Goal: Information Seeking & Learning: Stay updated

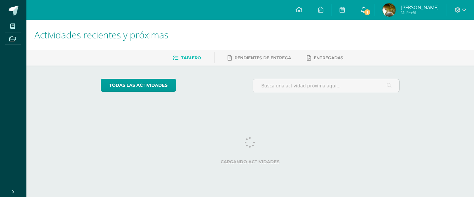
click at [360, 17] on link "1" at bounding box center [363, 10] width 21 height 20
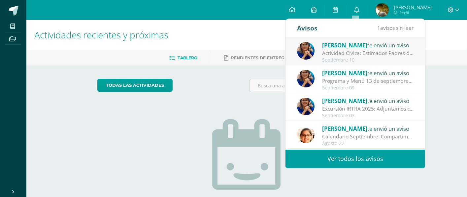
click at [346, 50] on div "Actividad Cívica: Estimados Padres de Familia: Deseamos que la paz y amor de la…" at bounding box center [368, 53] width 92 height 8
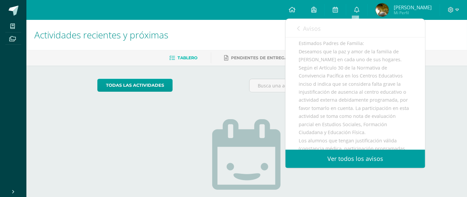
scroll to position [58, 0]
click at [352, 84] on div "Estimados Padres de Familia: Deseamos que la paz y amor de la familia de Nazare…" at bounding box center [355, 145] width 113 height 210
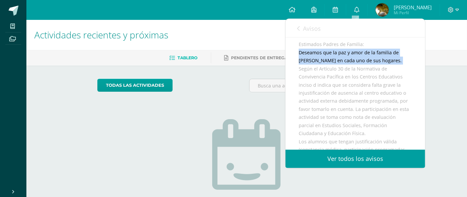
click at [352, 84] on div "Estimados Padres de Familia: Deseamos que la paz y amor de la familia de Nazare…" at bounding box center [355, 145] width 113 height 210
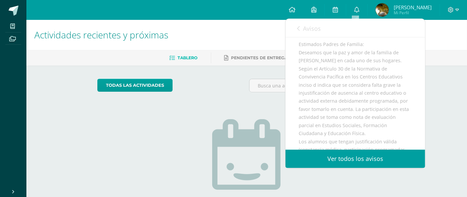
click at [355, 104] on div "Estimados Padres de Familia: Deseamos que la paz y amor de la familia de Nazare…" at bounding box center [355, 145] width 113 height 210
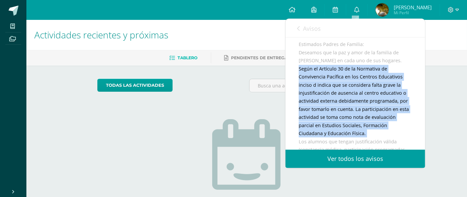
click at [355, 104] on div "Estimados Padres de Familia: Deseamos que la paz y amor de la familia de Nazare…" at bounding box center [355, 145] width 113 height 210
click at [354, 112] on div "Estimados Padres de Familia: Deseamos que la paz y amor de la familia de Nazare…" at bounding box center [355, 145] width 113 height 210
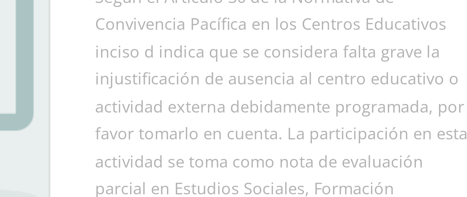
scroll to position [72, 0]
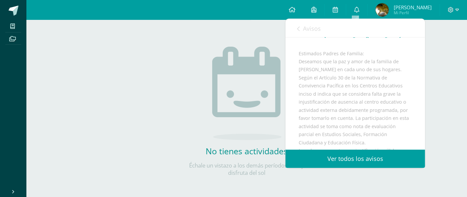
click at [349, 94] on div "Estimados Padres de Familia: Deseamos que la paz y amor de la familia de Nazare…" at bounding box center [355, 155] width 113 height 210
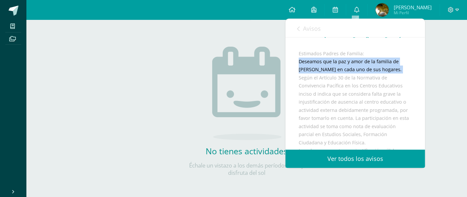
click at [349, 94] on div "Estimados Padres de Familia: Deseamos que la paz y amor de la familia de Nazare…" at bounding box center [355, 155] width 113 height 210
click at [352, 99] on div "Estimados Padres de Familia: Deseamos que la paz y amor de la familia de Nazare…" at bounding box center [355, 155] width 113 height 210
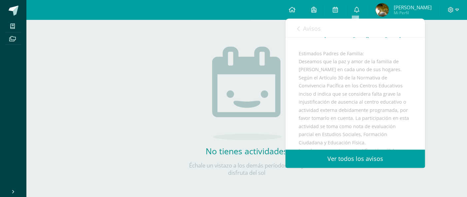
click at [347, 83] on div "Estimados Padres de Familia: Deseamos que la paz y amor de la familia de Nazare…" at bounding box center [355, 155] width 113 height 210
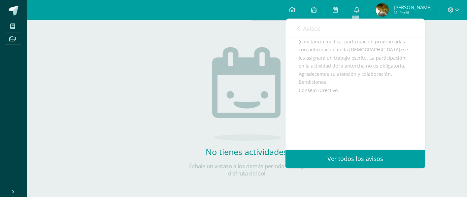
scroll to position [0, 0]
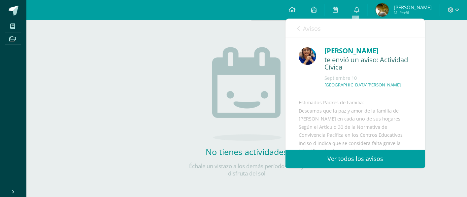
click at [305, 29] on span "Avisos" at bounding box center [312, 28] width 18 height 8
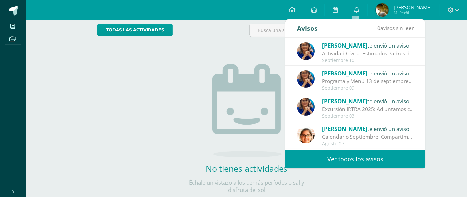
click at [193, 104] on div "No tienes actividades Échale un vistazo a los demás períodos o sal y disfruta d…" at bounding box center [247, 117] width 132 height 151
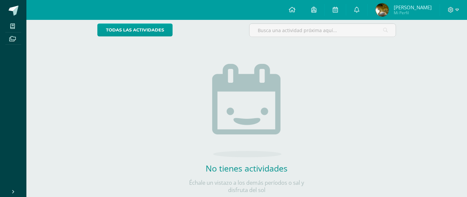
scroll to position [72, 0]
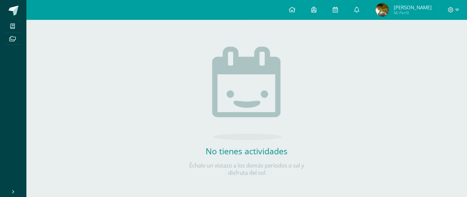
drag, startPoint x: 246, startPoint y: 149, endPoint x: 281, endPoint y: 178, distance: 45.0
click at [281, 178] on div "todas las Actividades No tienes actividades Échale un vistazo a los demás perío…" at bounding box center [246, 95] width 325 height 204
click at [241, 150] on h2 "No tienes actividades" at bounding box center [247, 150] width 132 height 11
click at [247, 150] on h2 "No tienes actividades" at bounding box center [247, 150] width 132 height 11
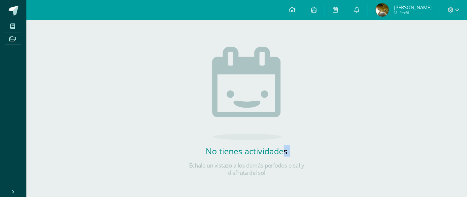
click at [247, 150] on h2 "No tienes actividades" at bounding box center [247, 150] width 132 height 11
